Goal: Communication & Community: Participate in discussion

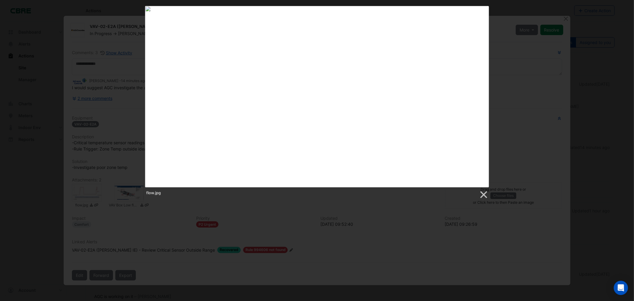
click at [608, 104] on div "flow.jpg" at bounding box center [317, 102] width 634 height 193
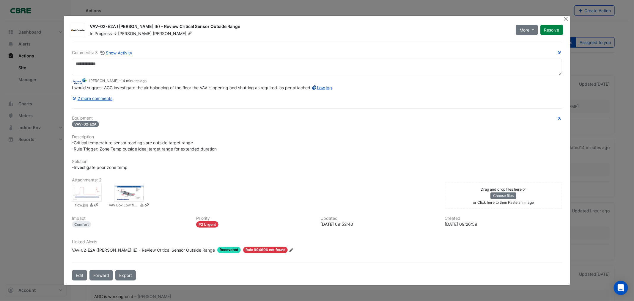
click at [134, 197] on div at bounding box center [129, 193] width 30 height 18
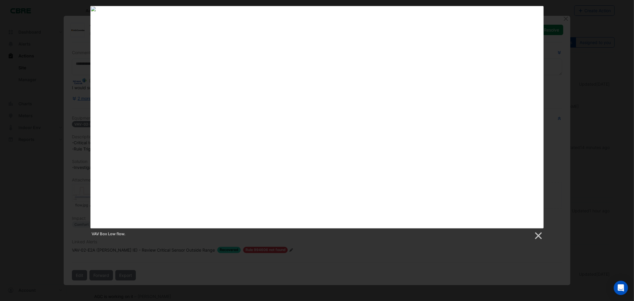
click at [549, 82] on div "VAV Box Low flow." at bounding box center [317, 123] width 634 height 234
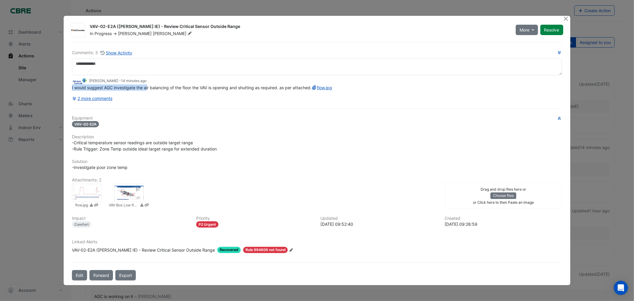
drag, startPoint x: 147, startPoint y: 84, endPoint x: 342, endPoint y: 78, distance: 194.9
click at [342, 78] on app-ticket-comment "[PERSON_NAME] - 14 minutes ago I would suggest AGC investigate the air balancin…" at bounding box center [317, 84] width 490 height 13
click at [326, 91] on div "I would suggest AGC investigate the air balancing of the floor the VAV is openi…" at bounding box center [317, 87] width 490 height 6
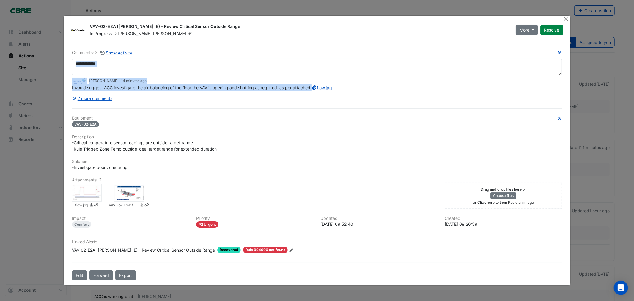
drag, startPoint x: 325, startPoint y: 86, endPoint x: 106, endPoint y: 72, distance: 218.7
click at [106, 72] on div "Comments: 3 Show Activity [PERSON_NAME] - 14 minutes ago I would suggest AGC in…" at bounding box center [317, 76] width 490 height 54
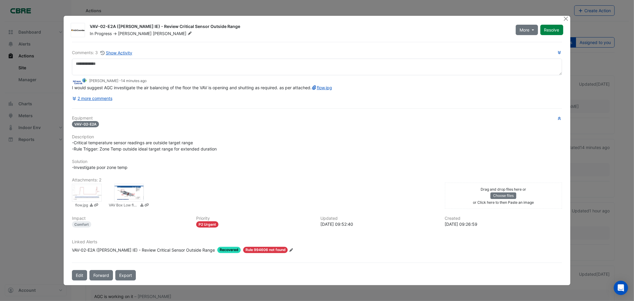
click at [263, 103] on div "2 more comments" at bounding box center [317, 98] width 490 height 10
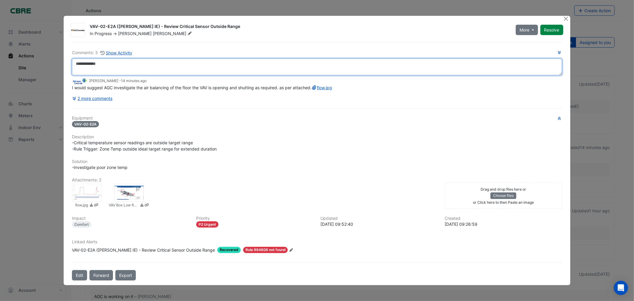
click at [136, 59] on textarea at bounding box center [317, 67] width 490 height 17
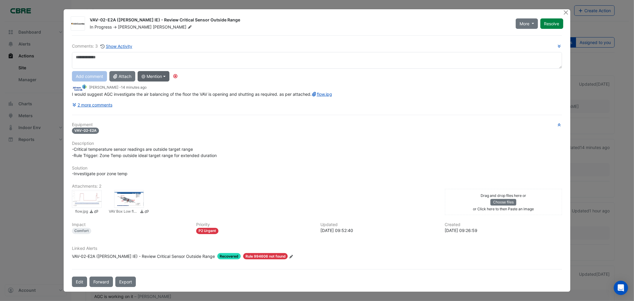
click at [164, 78] on button "@ Mention" at bounding box center [154, 76] width 32 height 10
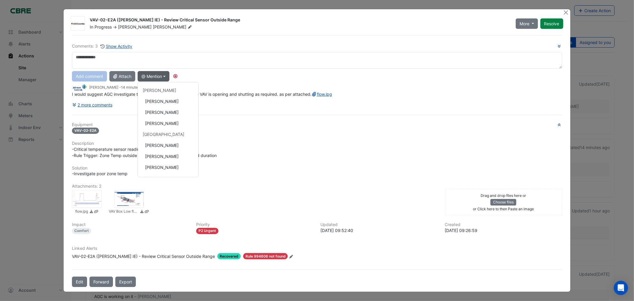
click at [394, 95] on div "I would suggest AGC investigate the air balancing of the floor the VAV is openi…" at bounding box center [317, 94] width 490 height 6
